Goal: Task Accomplishment & Management: Complete application form

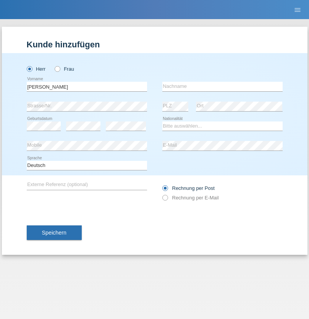
type input "[PERSON_NAME]"
click at [222, 86] on input "text" at bounding box center [222, 87] width 120 height 10
type input "Bezzola"
select select "CH"
radio input "true"
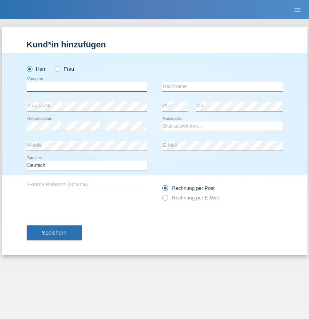
click at [87, 86] on input "text" at bounding box center [87, 87] width 120 height 10
type input "Laszlo Patrik"
click at [222, 86] on input "text" at bounding box center [222, 87] width 120 height 10
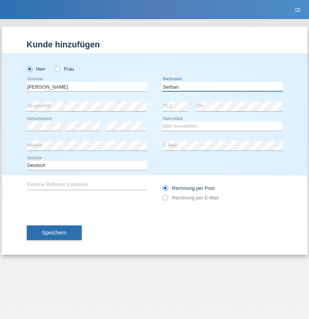
type input "Serban"
select select "MG"
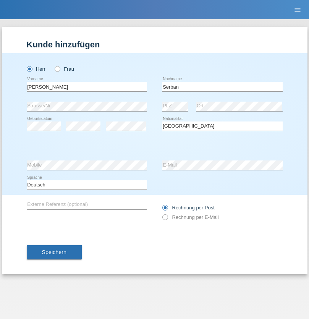
select select "C"
select select "22"
select select "06"
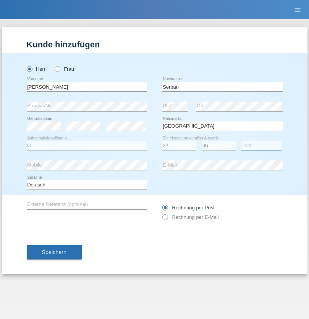
select select "2021"
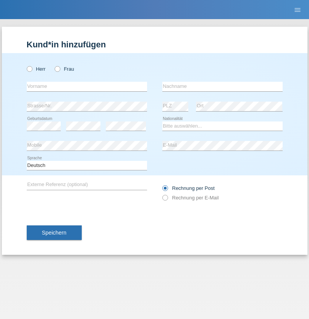
radio input "true"
click at [87, 86] on input "text" at bounding box center [87, 87] width 120 height 10
type input "Marie Claire Natacha"
click at [222, 86] on input "text" at bounding box center [222, 87] width 120 height 10
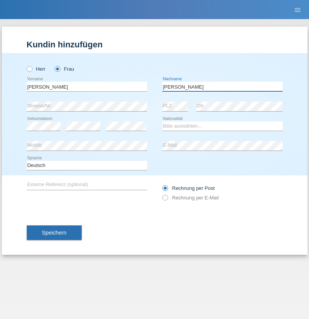
type input "Marie"
select select "CH"
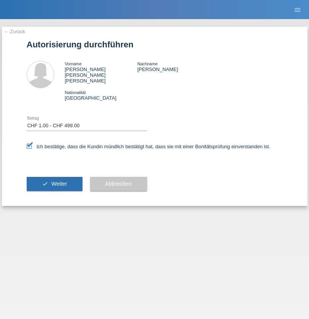
select select "1"
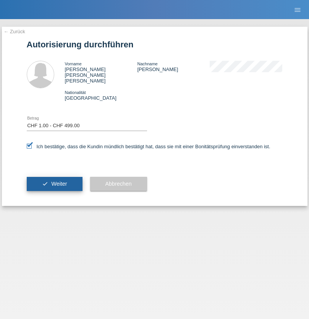
click at [54, 180] on span "Weiter" at bounding box center [59, 183] width 16 height 6
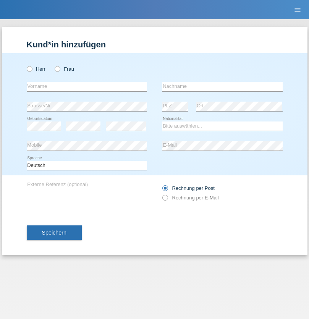
radio input "true"
click at [87, 86] on input "text" at bounding box center [87, 87] width 120 height 10
type input "[PERSON_NAME]"
click at [222, 86] on input "text" at bounding box center [222, 87] width 120 height 10
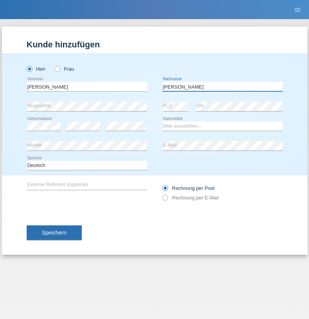
type input "Azevedo"
select select "PT"
select select "C"
select select "06"
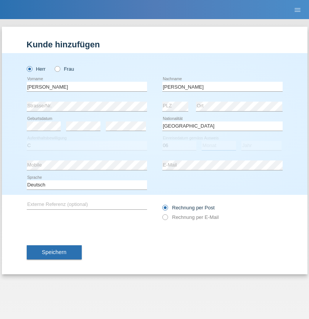
select select "11"
select select "2015"
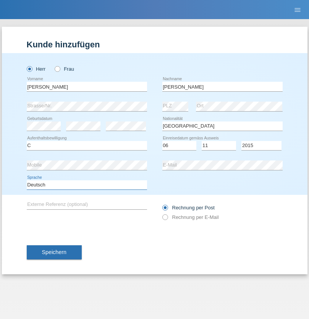
select select "en"
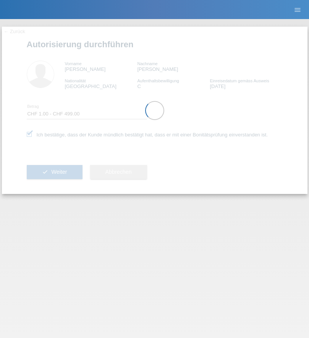
select select "1"
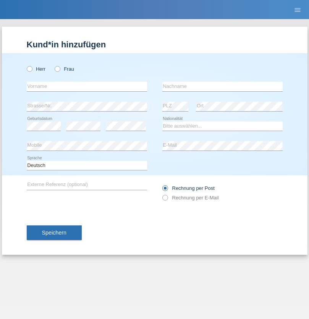
radio input "true"
click at [87, 86] on input "text" at bounding box center [87, 87] width 120 height 10
type input "Oliver"
click at [222, 86] on input "text" at bounding box center [222, 87] width 120 height 10
type input "Hager"
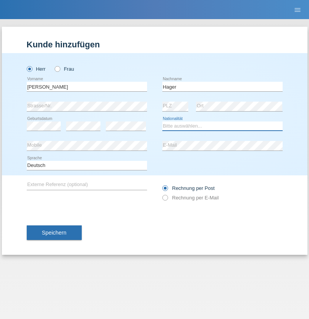
select select "CH"
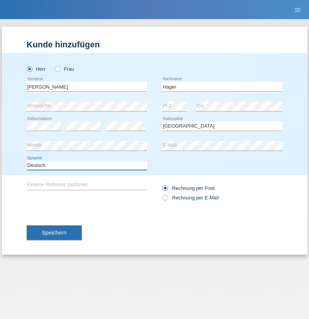
select select "en"
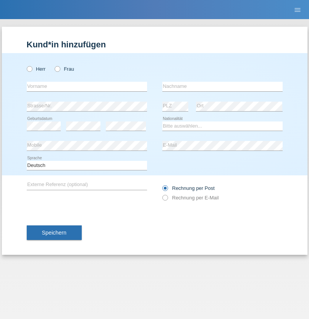
radio input "true"
click at [87, 86] on input "text" at bounding box center [87, 87] width 120 height 10
type input "[PERSON_NAME]"
click at [222, 86] on input "text" at bounding box center [222, 87] width 120 height 10
type input "Baloh"
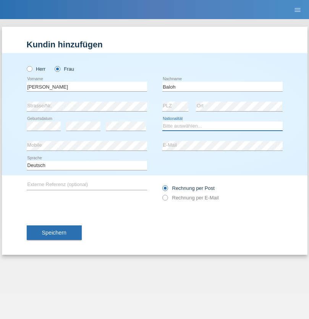
select select "UA"
select select "C"
select select "09"
select select "05"
radio input "true"
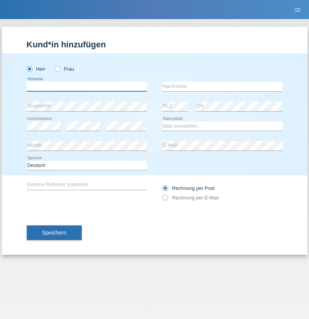
click at [87, 86] on input "text" at bounding box center [87, 87] width 120 height 10
type input "[PERSON_NAME]"
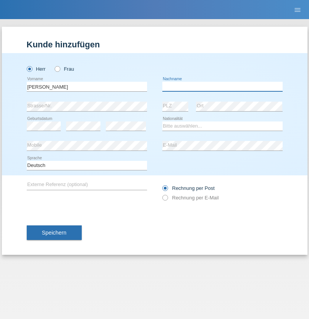
click at [222, 86] on input "text" at bounding box center [222, 87] width 120 height 10
type input "[PERSON_NAME]"
select select "ES"
select select "C"
select select "21"
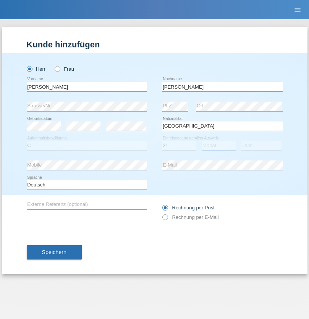
select select "10"
select select "2020"
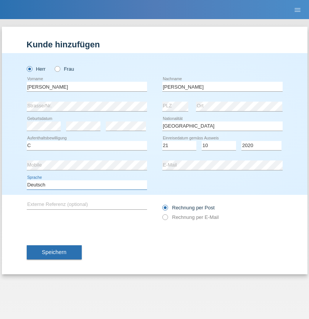
select select "en"
